Goal: Task Accomplishment & Management: Complete application form

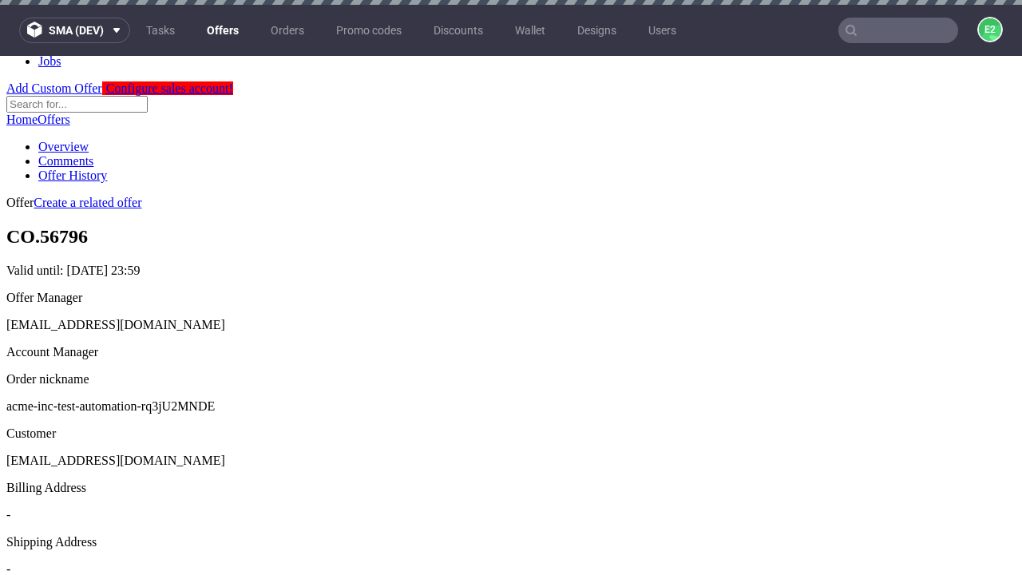
scroll to position [5, 0]
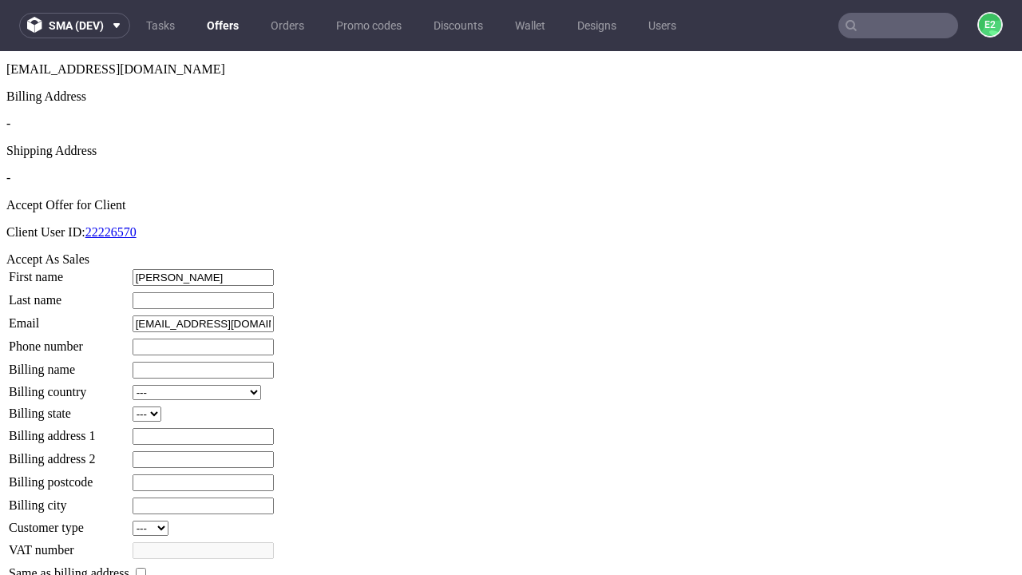
type input "[PERSON_NAME]"
type input "Funk"
type input "1509813888"
type input "Lola_Fisher"
select select "13"
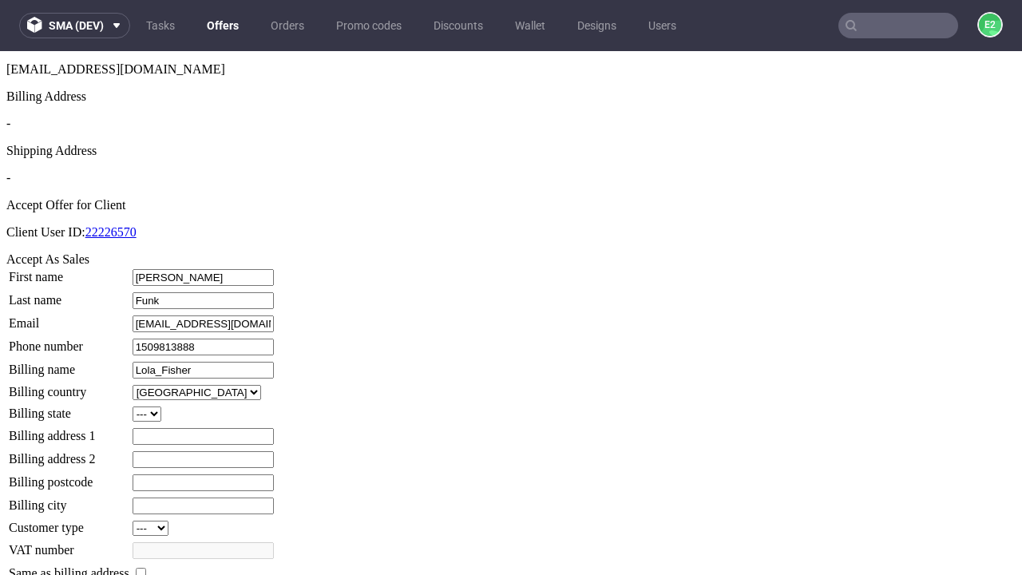
type input "Lola_Fisher"
type input "4 [PERSON_NAME]"
select select "132"
type input "4 [PERSON_NAME]"
type input "BW47 3VJ"
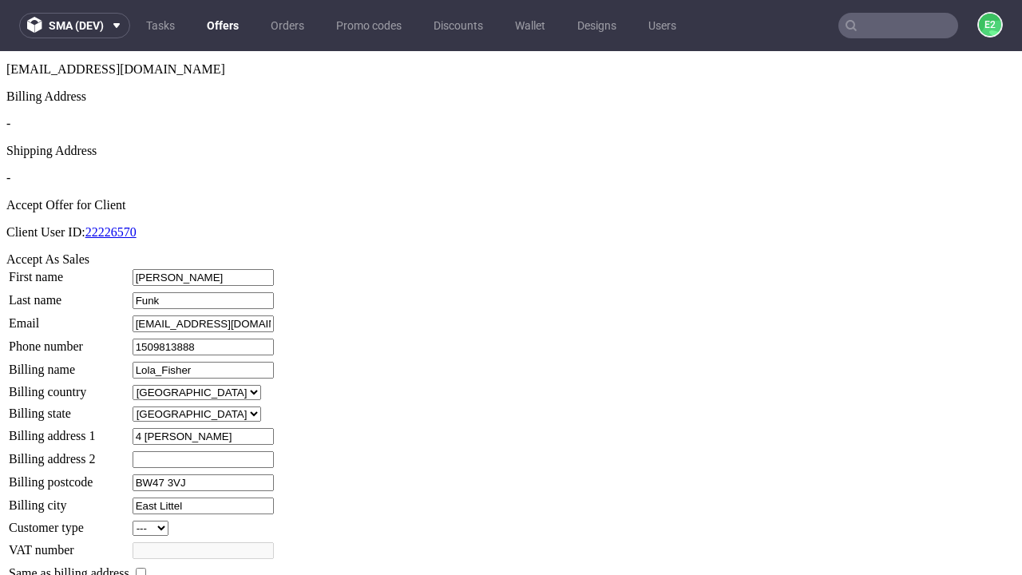
type input "East Littel"
click at [146, 568] on input "checkbox" at bounding box center [141, 573] width 10 height 10
checkbox input "true"
type input "Lola_Fisher"
select select "13"
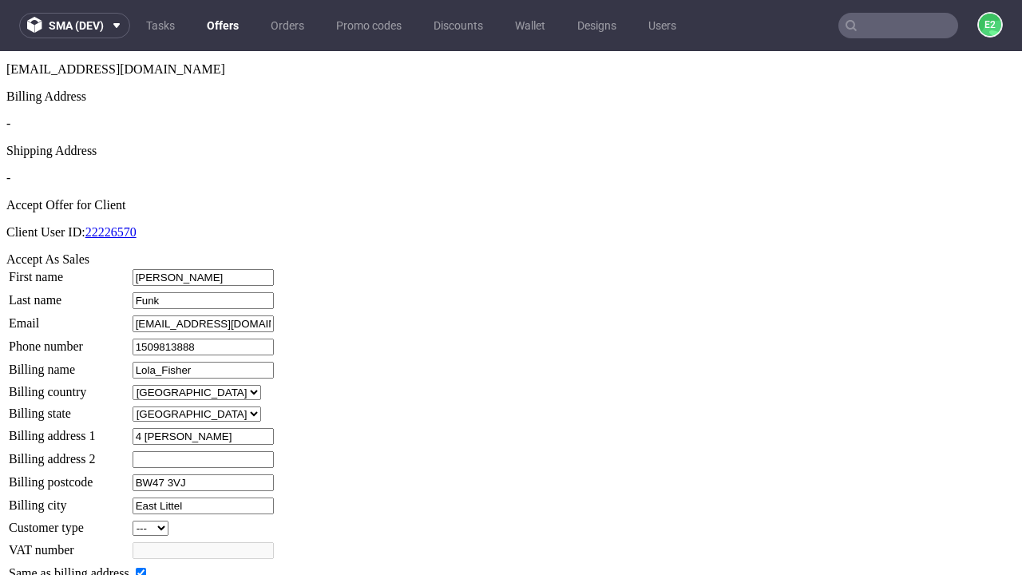
type input "4 [PERSON_NAME]"
type input "BW47 3VJ"
type input "East Littel"
select select "132"
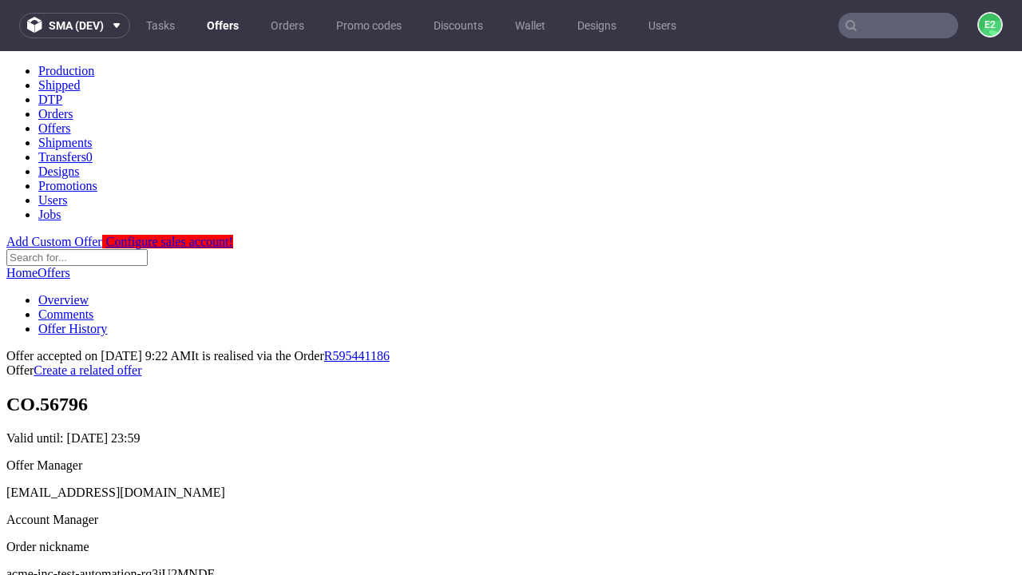
scroll to position [0, 0]
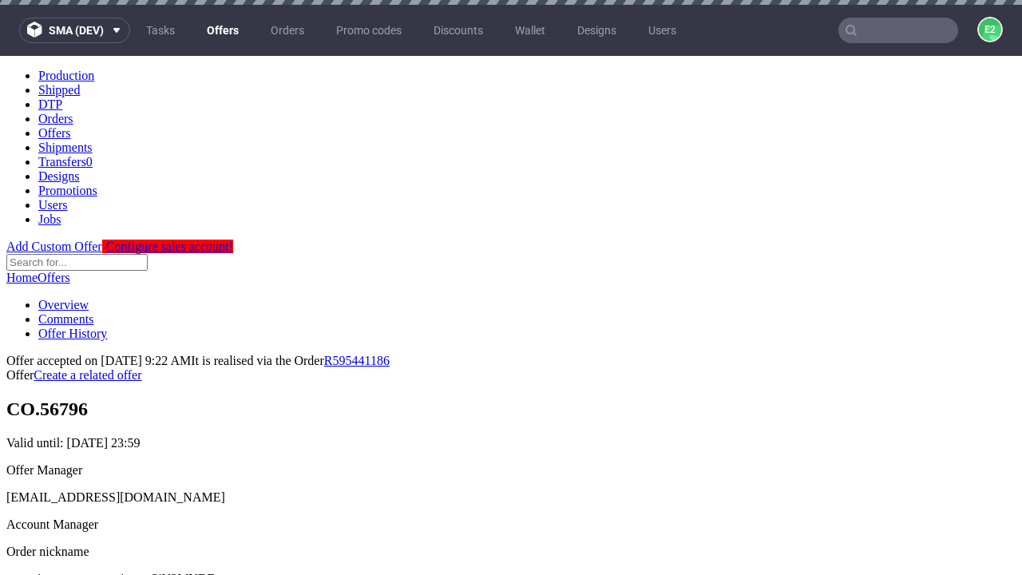
type input "[DATE]"
select select "12214305"
type input "In progress..."
